Goal: Transaction & Acquisition: Obtain resource

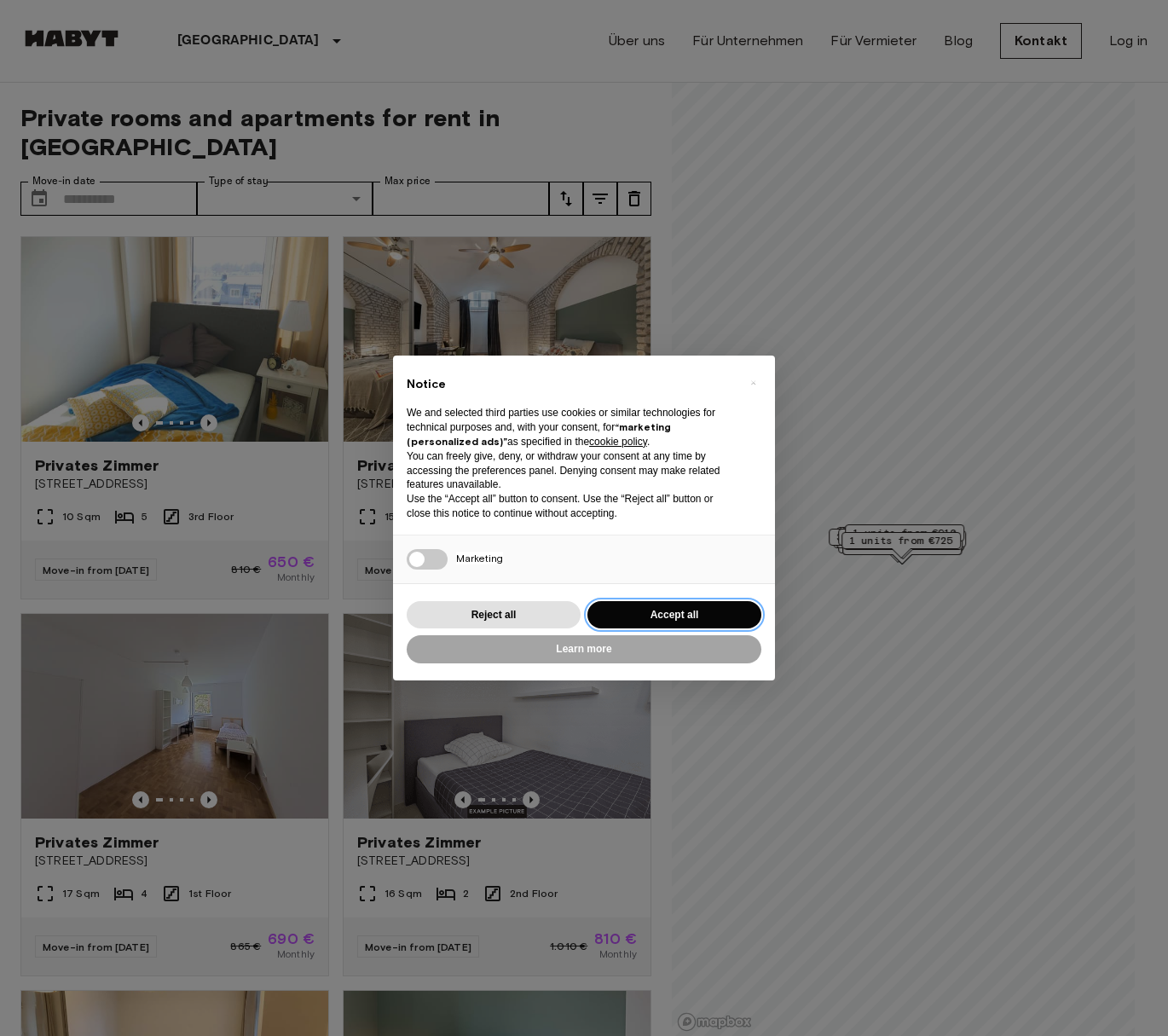
click at [705, 612] on button "Accept all" at bounding box center [674, 615] width 174 height 28
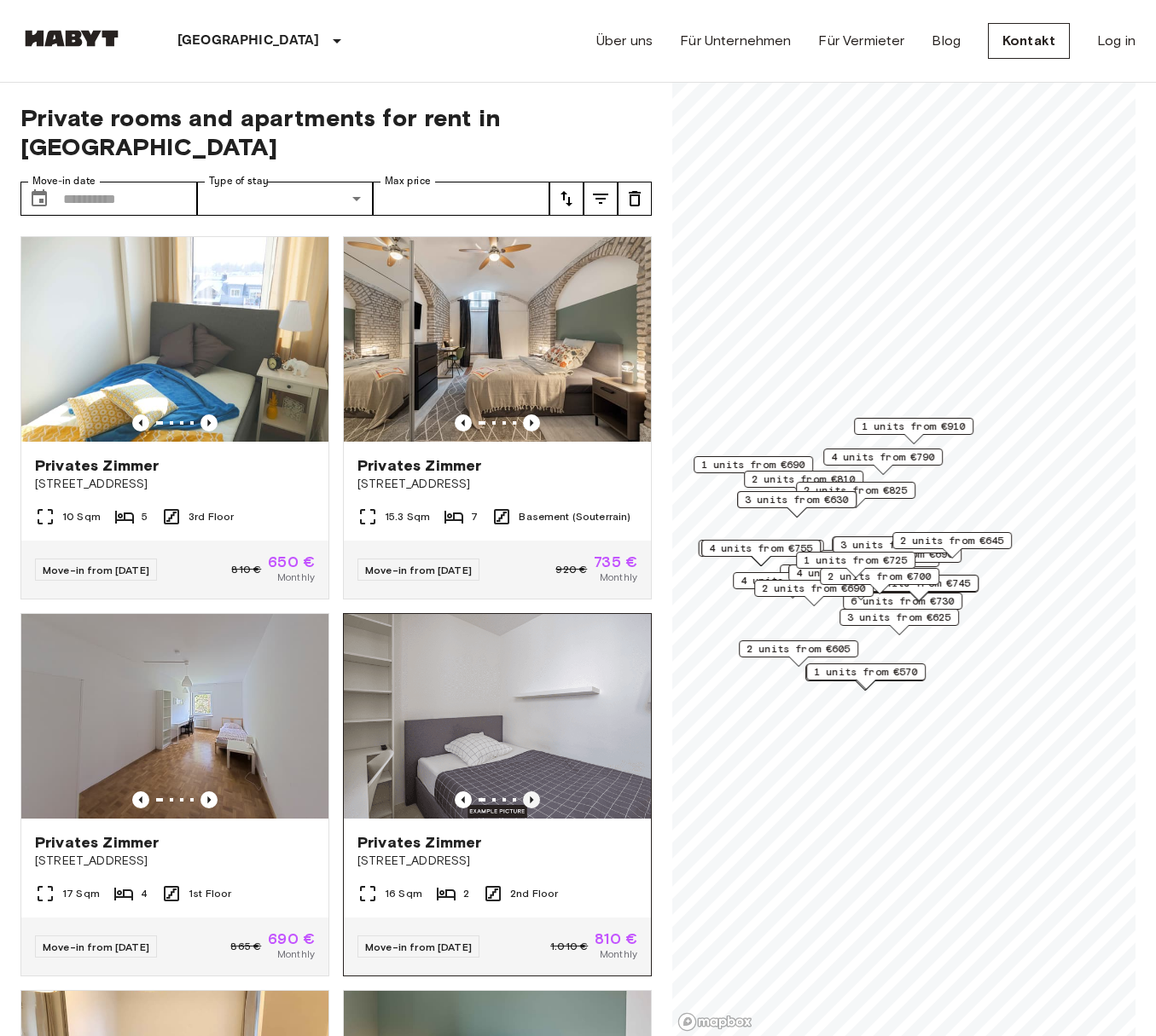
click at [523, 791] on icon "Previous image" at bounding box center [531, 800] width 17 height 17
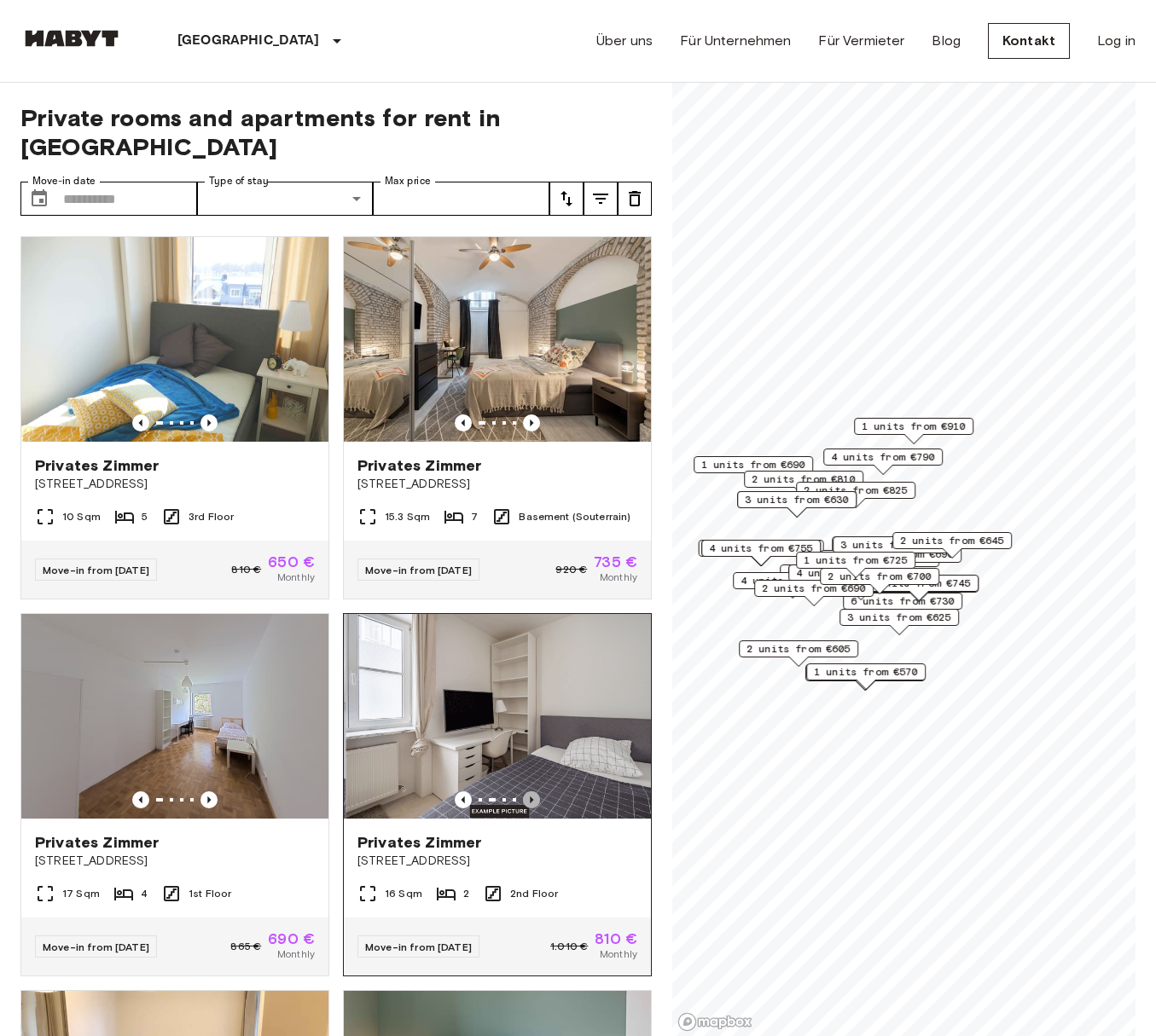
click at [523, 791] on icon "Previous image" at bounding box center [531, 800] width 17 height 17
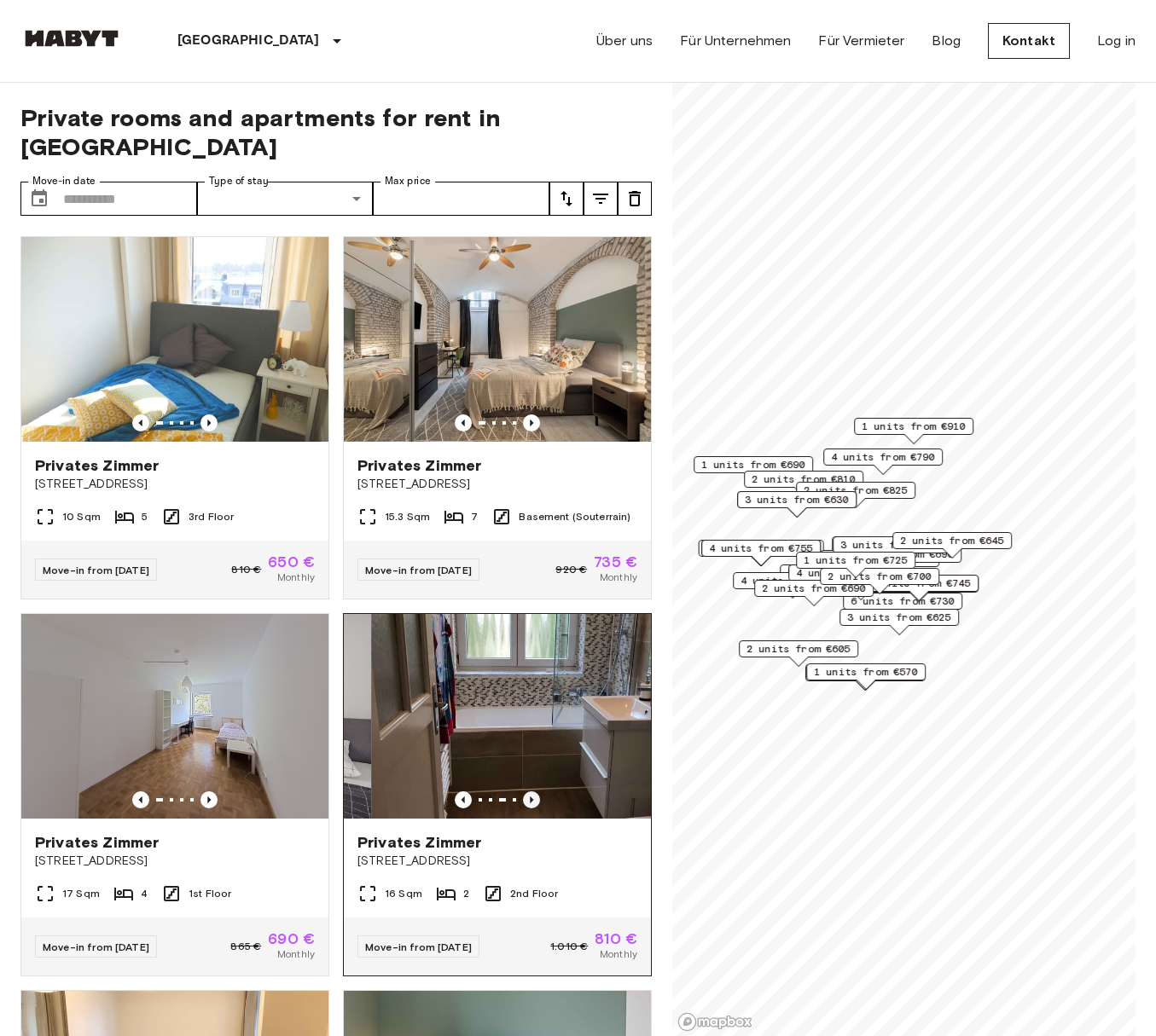
click at [523, 791] on icon "Previous image" at bounding box center [531, 800] width 17 height 17
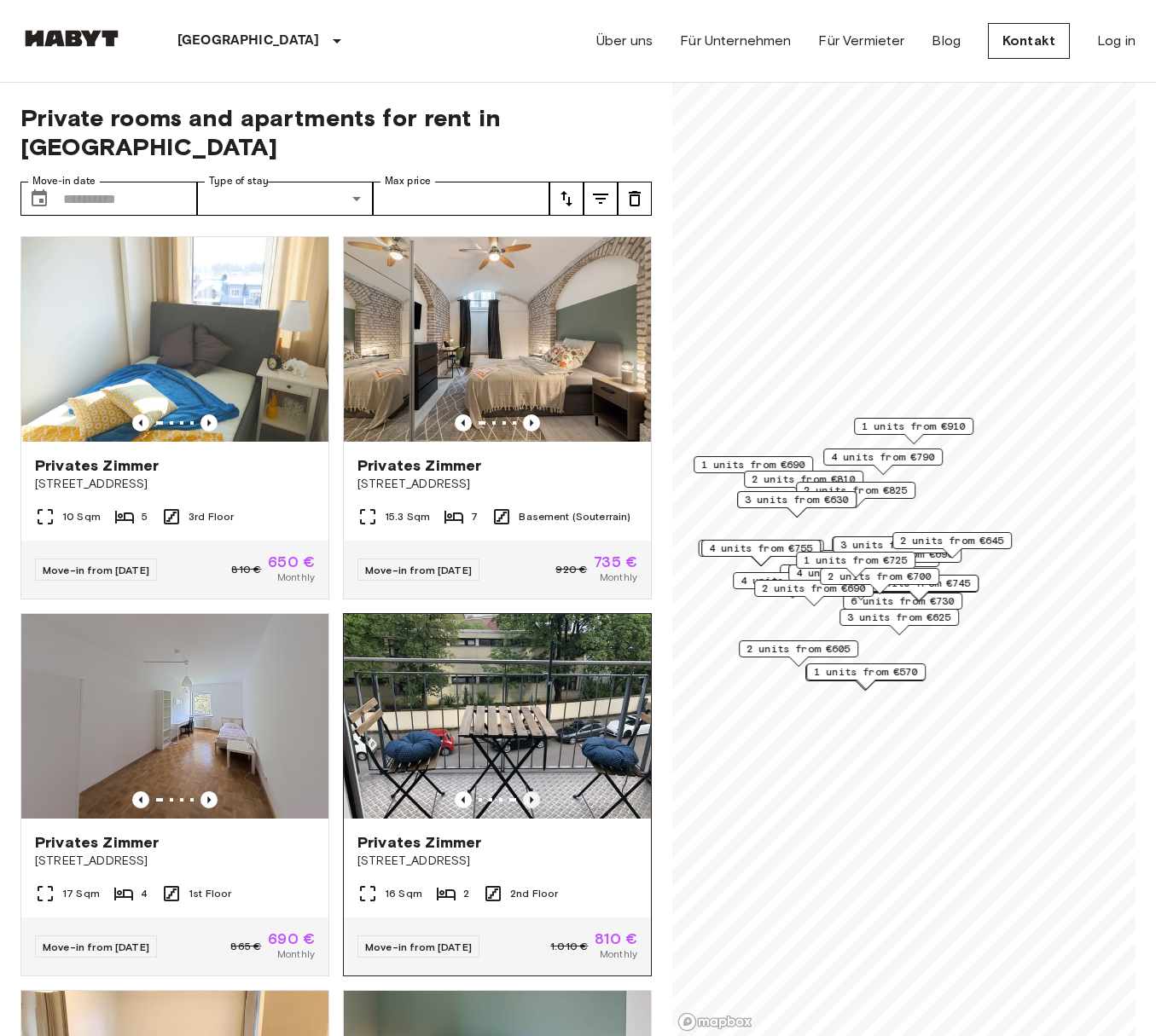
click at [523, 791] on icon "Previous image" at bounding box center [531, 800] width 17 height 17
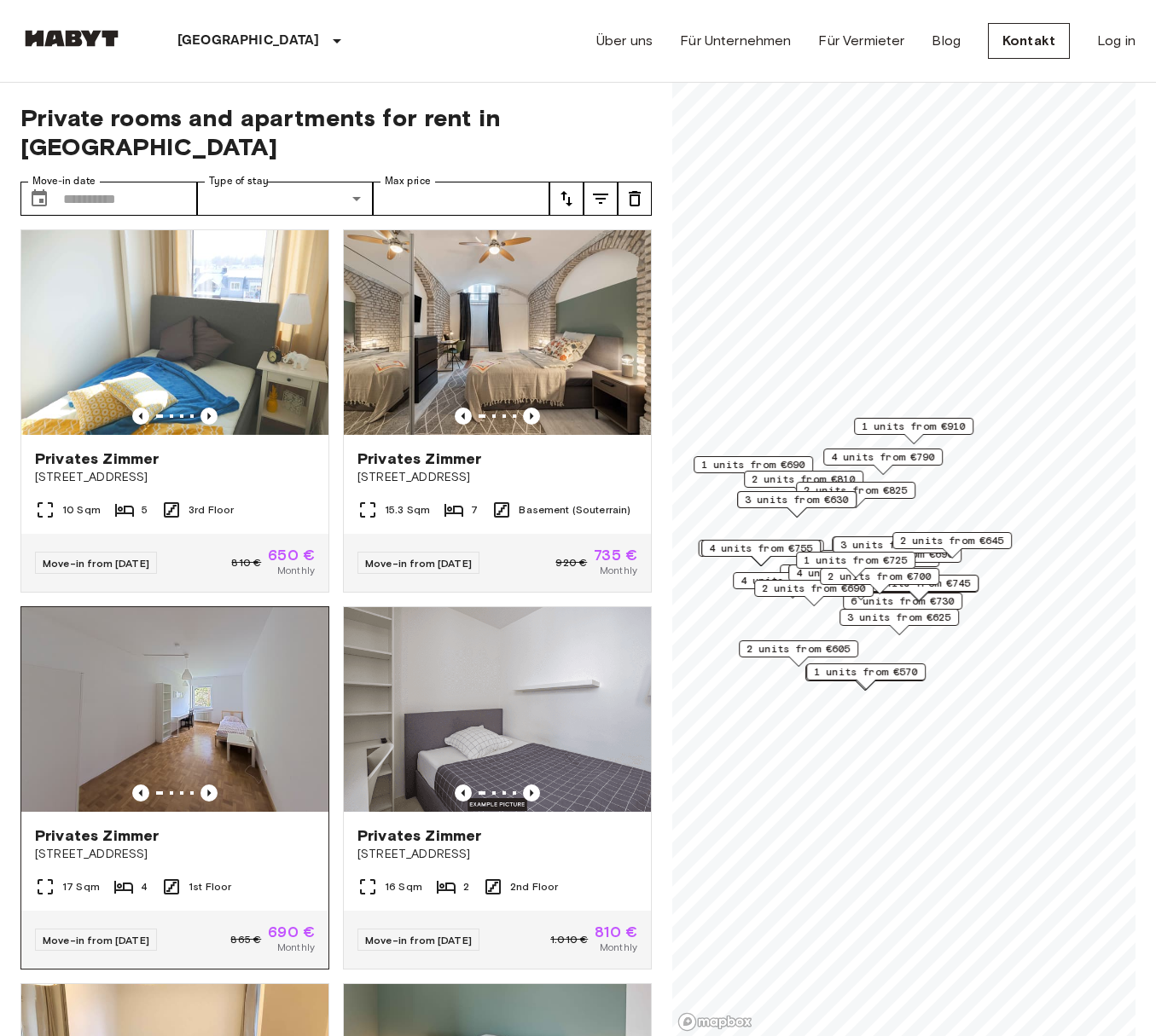
scroll to position [587, 0]
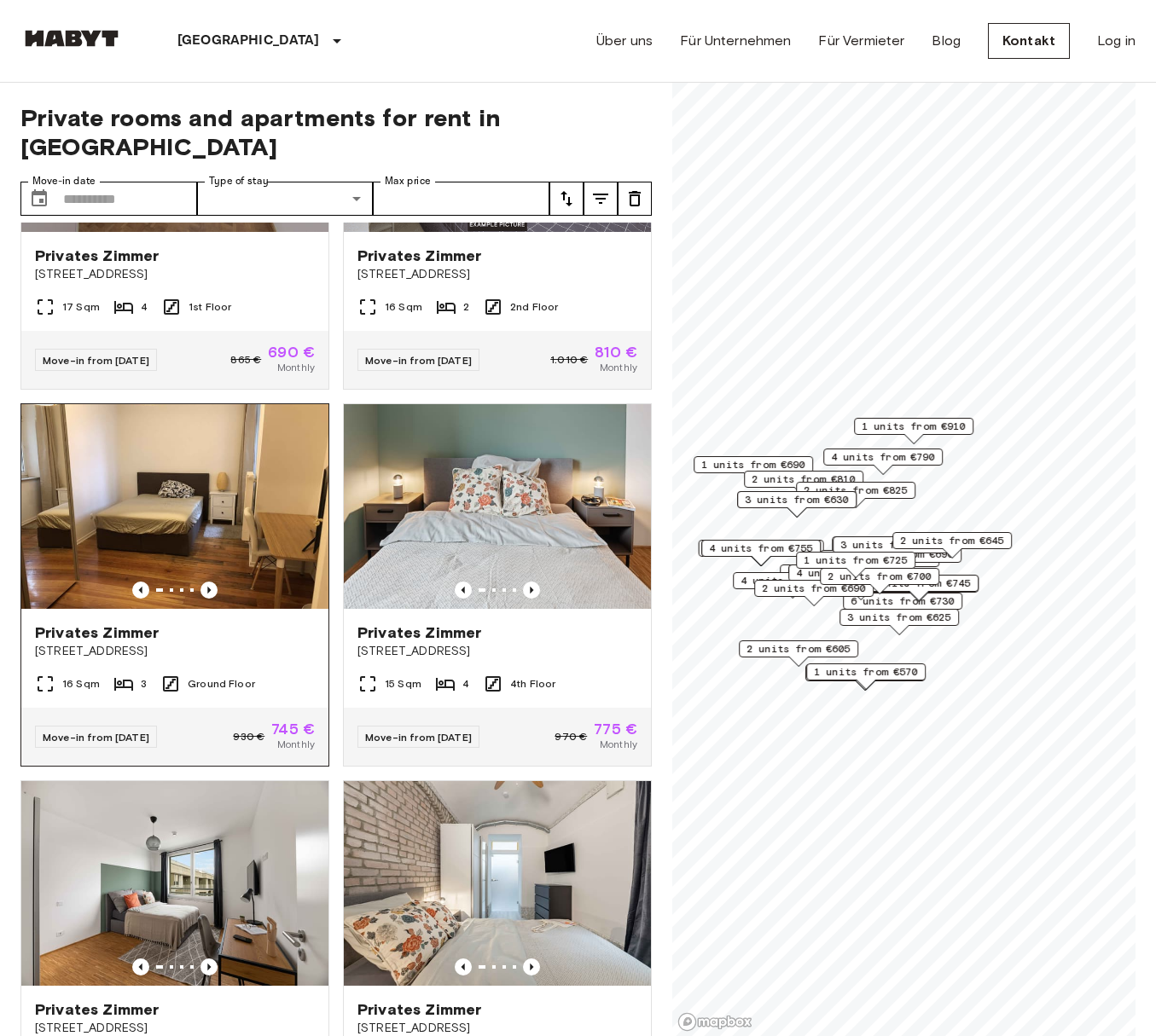
click at [191, 517] on img at bounding box center [175, 506] width 307 height 204
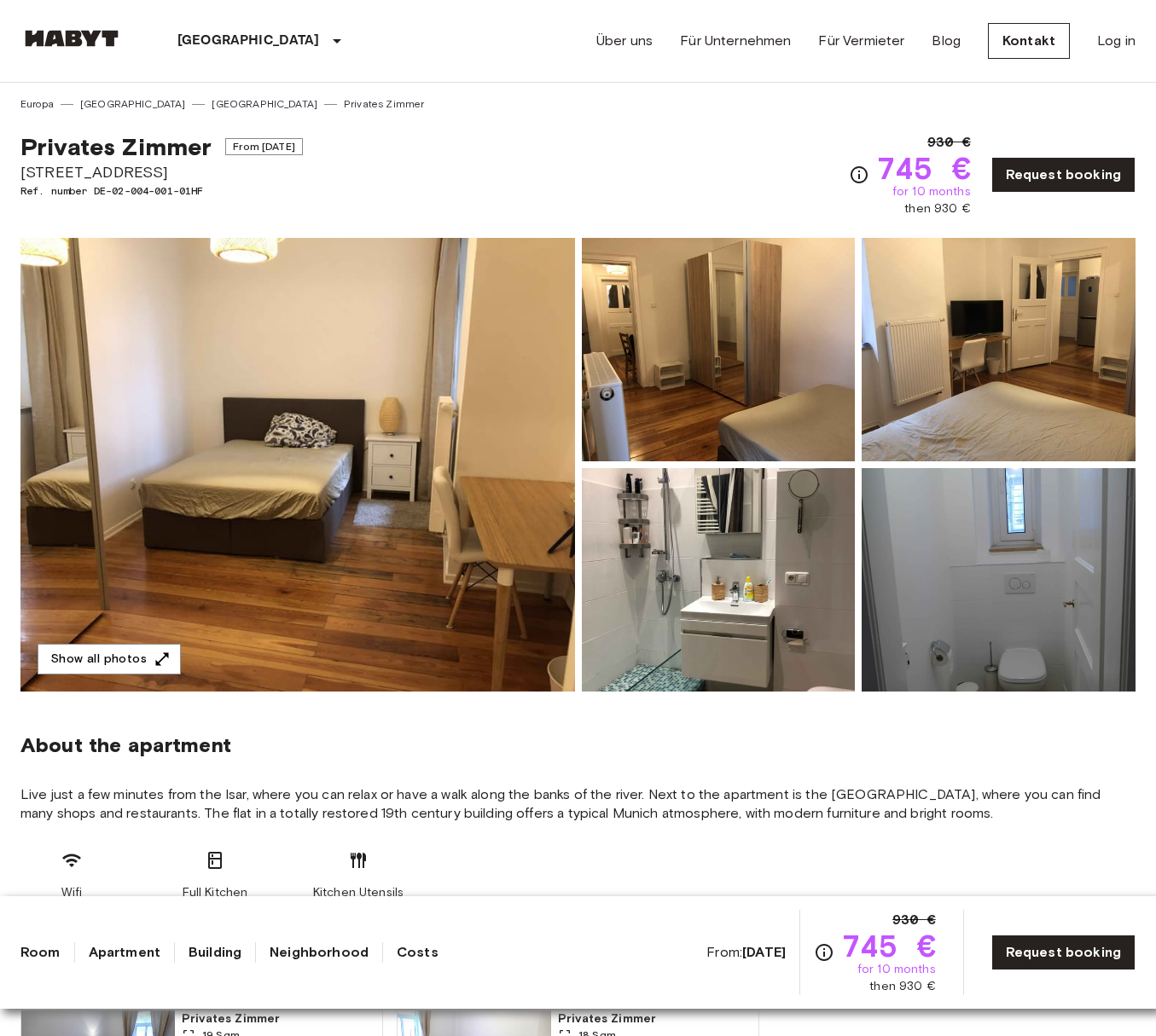
click at [1012, 110] on div "[GEOGRAPHIC_DATA] [GEOGRAPHIC_DATA] [GEOGRAPHIC_DATA] Privates [PERSON_NAME]" at bounding box center [578, 97] width 1115 height 29
